Goal: Complete application form: Complete application form

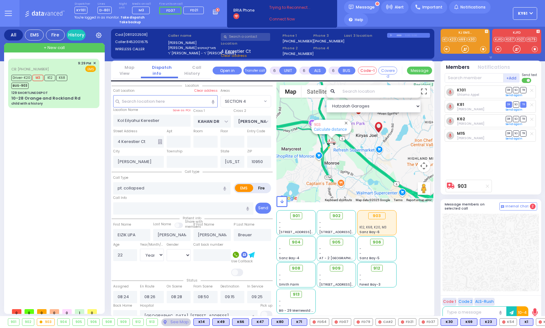
select select "SECTION 4"
select select "Year"
select select "[DEMOGRAPHIC_DATA]"
click at [82, 85] on div "Driver-K20 M3 K12 K68 BUS-903" at bounding box center [53, 81] width 85 height 16
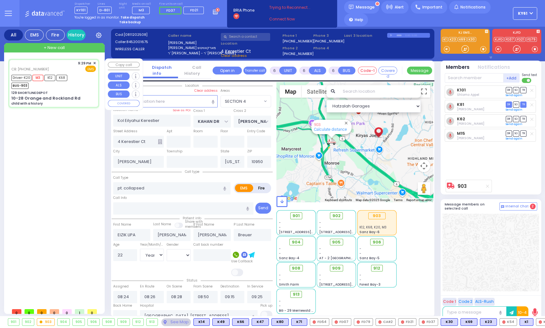
select select
type input "child with a history"
radio input "true"
type input "going to [GEOGRAPHIC_DATA]"
type input "Aidy"
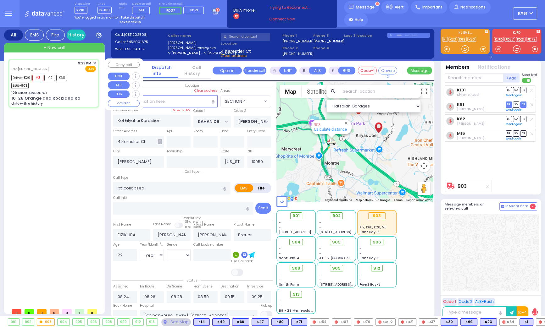
type input "[PERSON_NAME]"
type input "7"
select select "Year"
select select "[DEMOGRAPHIC_DATA]"
type input "8452225858"
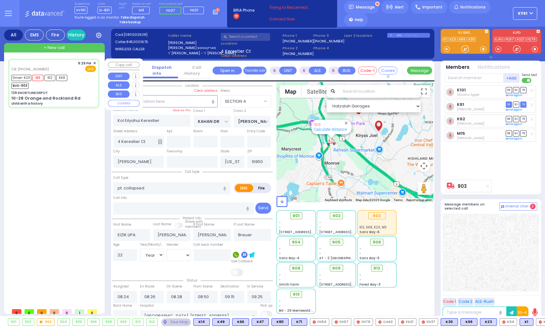
type input "21:29"
type input "21:33"
type input "21:55"
type input "22:10"
type input "23:08"
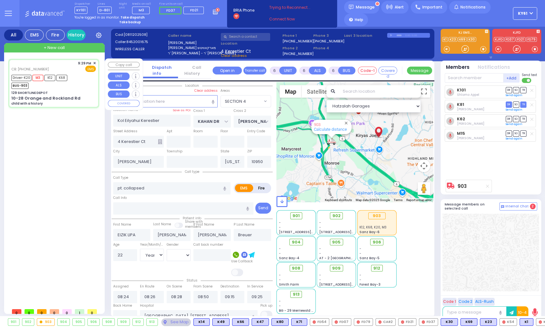
type input "23:55"
type input "[US_STATE][GEOGRAPHIC_DATA] [PERSON_NAME][GEOGRAPHIC_DATA] [STREET_ADDRESS][US_…"
select select "Hatzalah Garages"
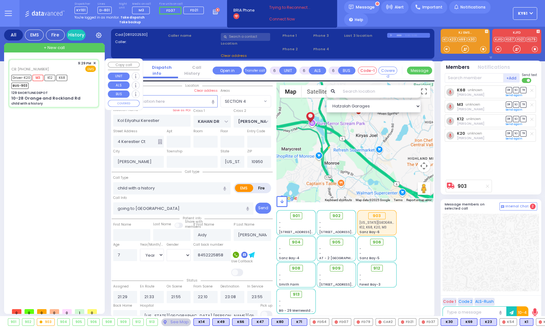
type input "129 SHORTLINE DEPOT"
type input "10-28 Orange and Rockland Rd"
type input "Monroe"
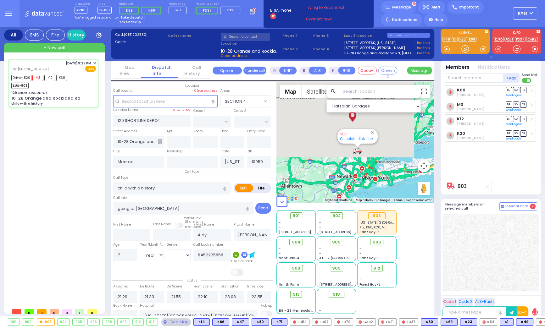
select select
radio input "true"
select select "Year"
select select "[DEMOGRAPHIC_DATA]"
select select "Hatzalah Garages"
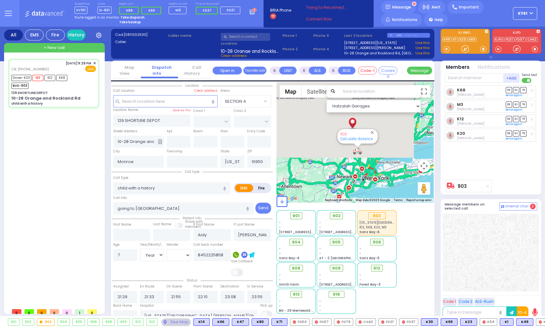
select select
radio input "true"
select select "Year"
select select "[DEMOGRAPHIC_DATA]"
select select "Hatzalah Garages"
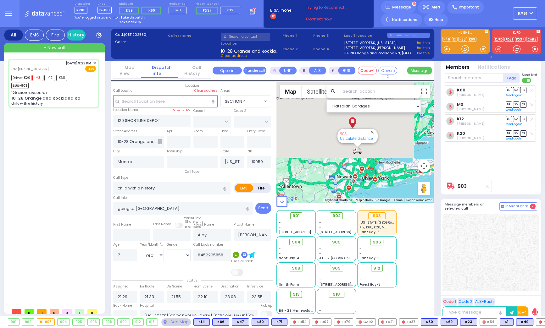
select select
radio input "true"
select select "Year"
select select "[DEMOGRAPHIC_DATA]"
select select "Hatzalah Garages"
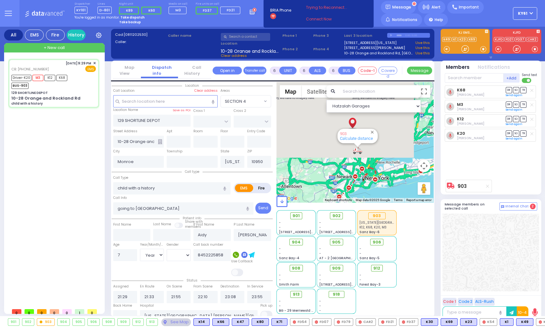
select select
radio input "true"
select select "Year"
select select "[DEMOGRAPHIC_DATA]"
select select "Hatzalah Garages"
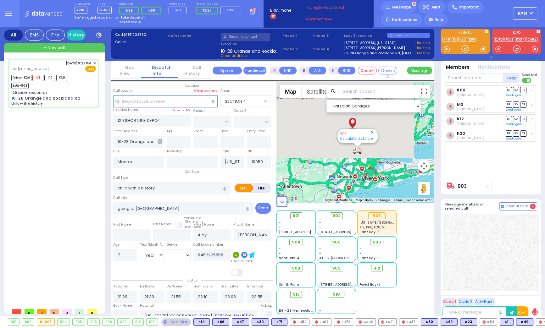
select select
radio input "true"
select select "Year"
select select "[DEMOGRAPHIC_DATA]"
select select "Hatzalah Garages"
